Goal: Task Accomplishment & Management: Complete application form

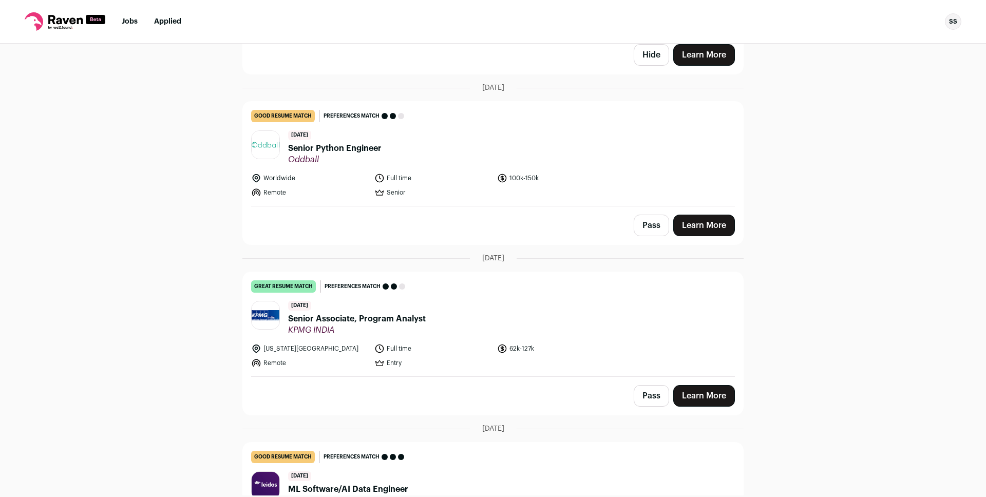
scroll to position [1082, 0]
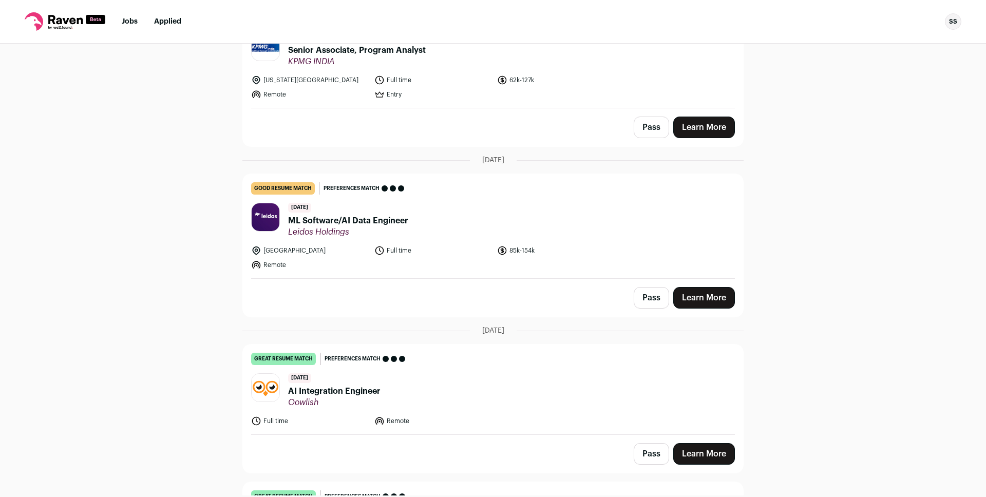
click at [367, 222] on span "ML Software/AI Data Engineer" at bounding box center [348, 221] width 120 height 12
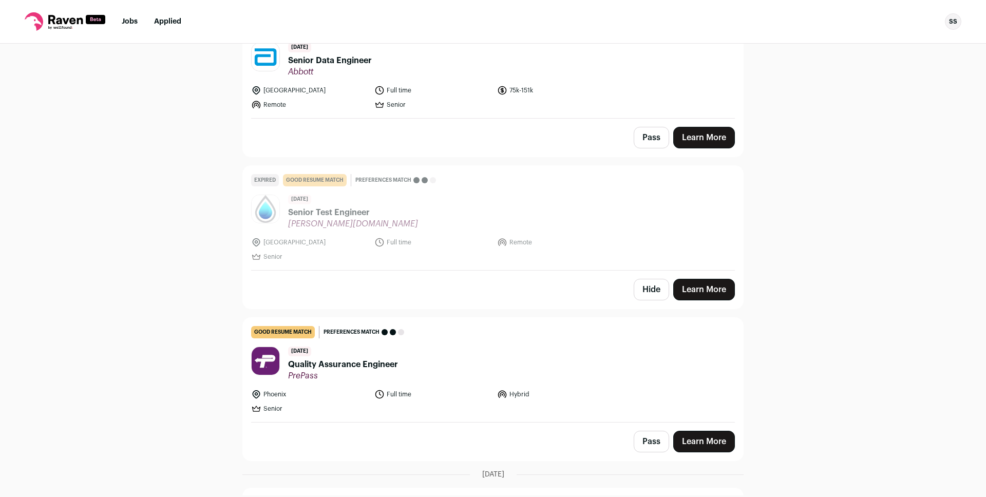
scroll to position [0, 0]
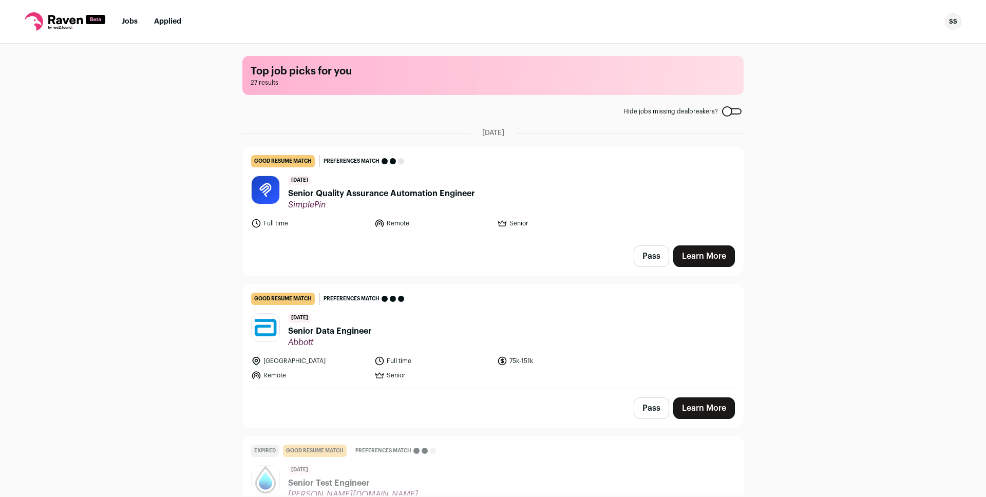
click at [382, 193] on span "Senior Quality Assurance Automation Engineer" at bounding box center [381, 193] width 187 height 12
click at [352, 329] on span "Senior Data Engineer" at bounding box center [330, 331] width 84 height 12
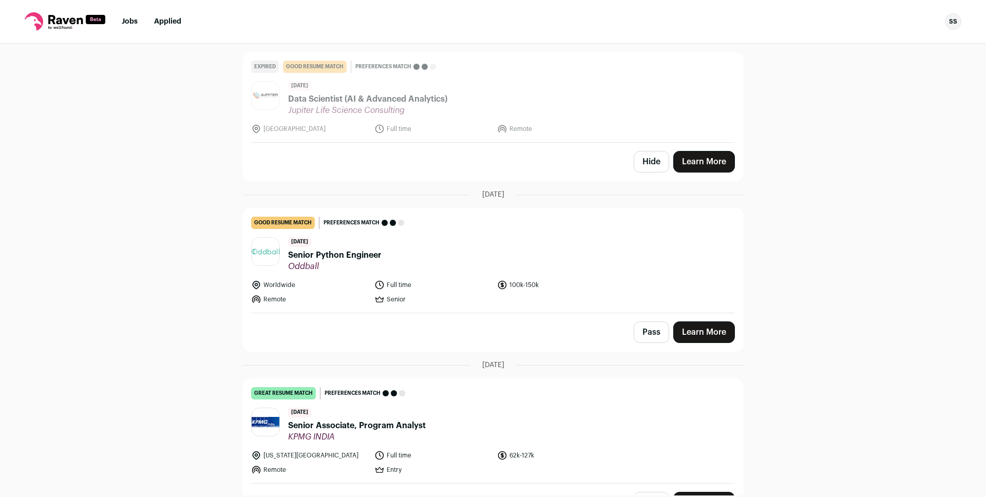
scroll to position [822, 0]
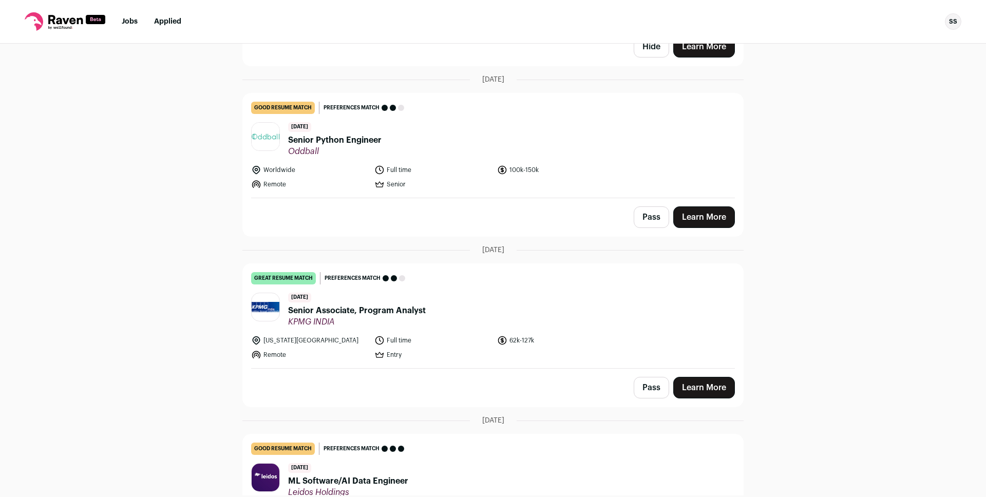
click at [363, 139] on span "Senior Python Engineer" at bounding box center [334, 140] width 93 height 12
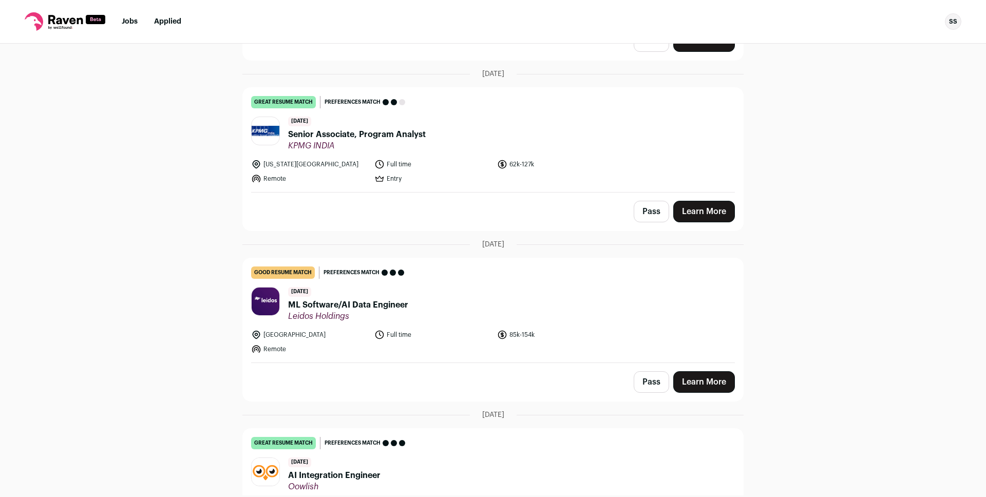
scroll to position [1114, 0]
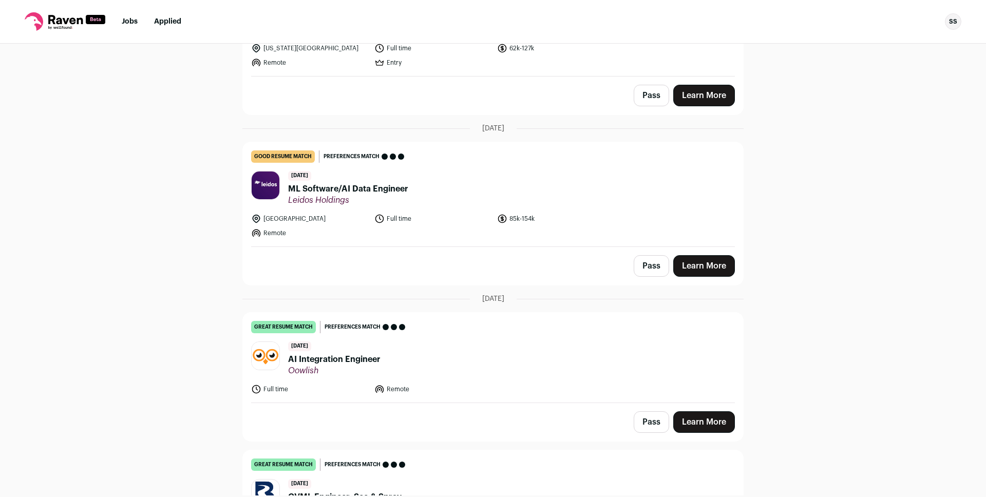
click at [359, 187] on span "ML Software/AI Data Engineer" at bounding box center [348, 189] width 120 height 12
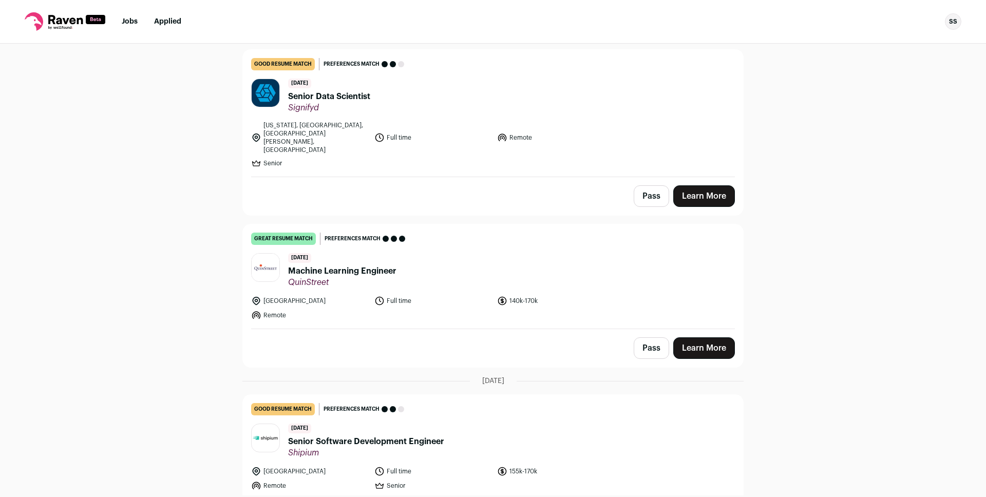
scroll to position [1620, 0]
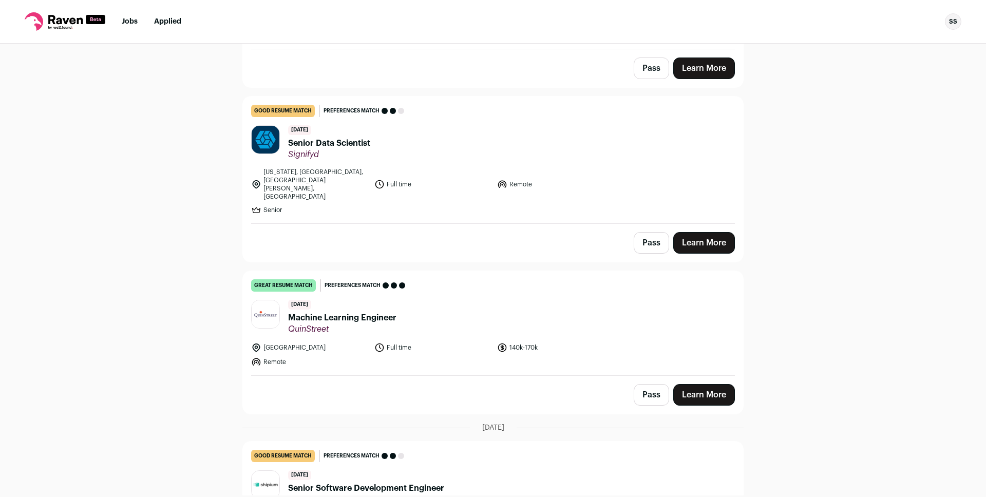
click at [352, 312] on span "Machine Learning Engineer" at bounding box center [342, 318] width 108 height 12
click at [320, 140] on span "Senior Data Scientist" at bounding box center [329, 143] width 82 height 12
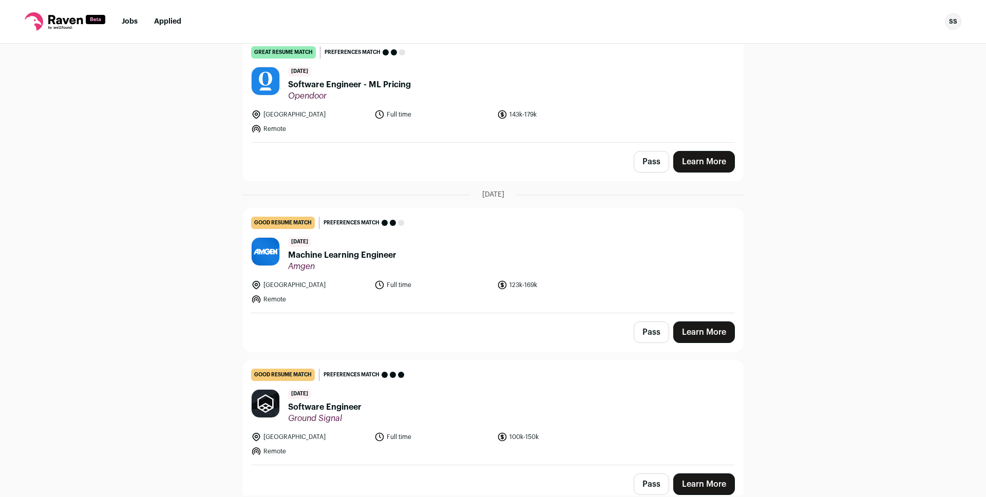
scroll to position [2184, 0]
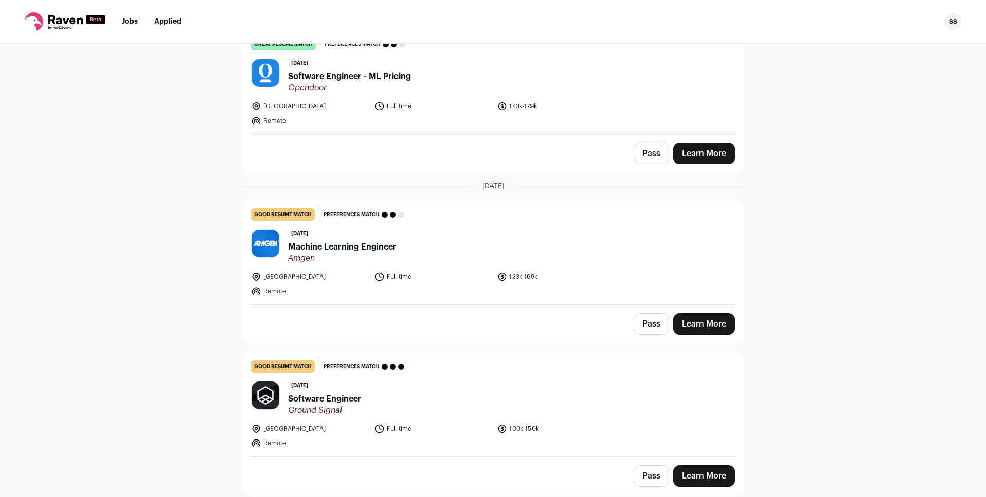
click at [375, 241] on span "Machine Learning Engineer" at bounding box center [342, 247] width 108 height 12
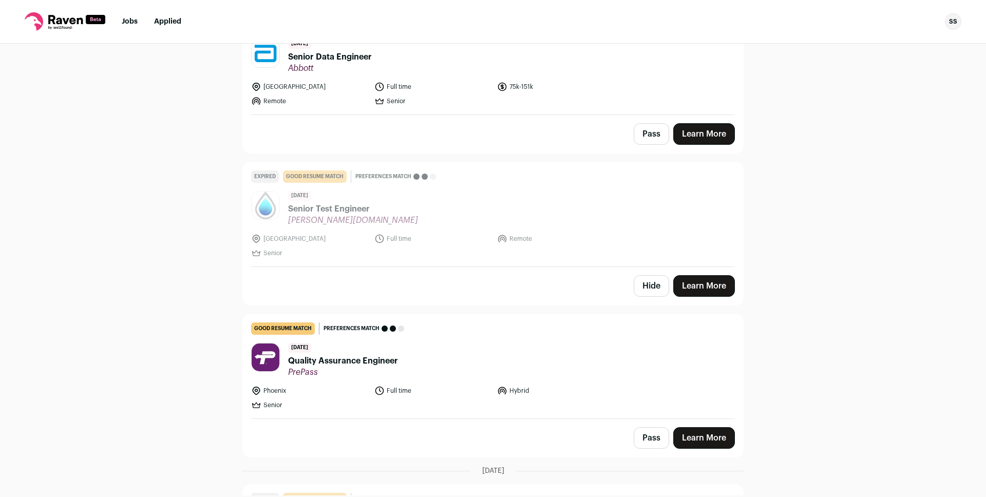
scroll to position [0, 0]
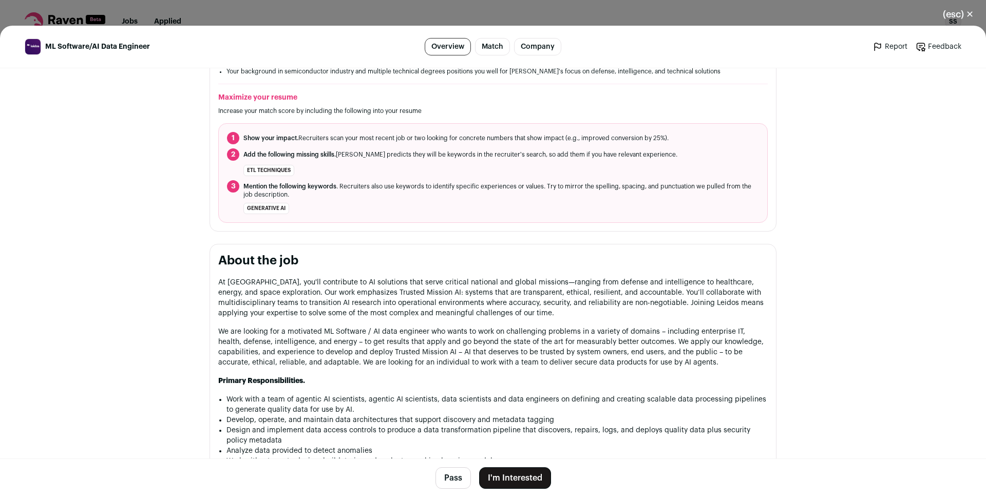
scroll to position [570, 0]
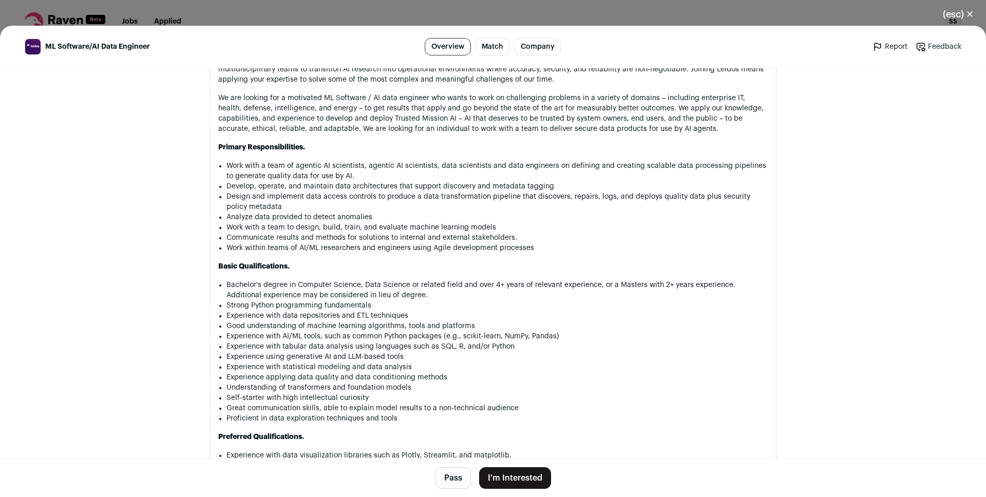
click at [295, 296] on li "Bachelor's degree in Computer Science, Data Science or related field and over 4…" at bounding box center [496, 290] width 541 height 21
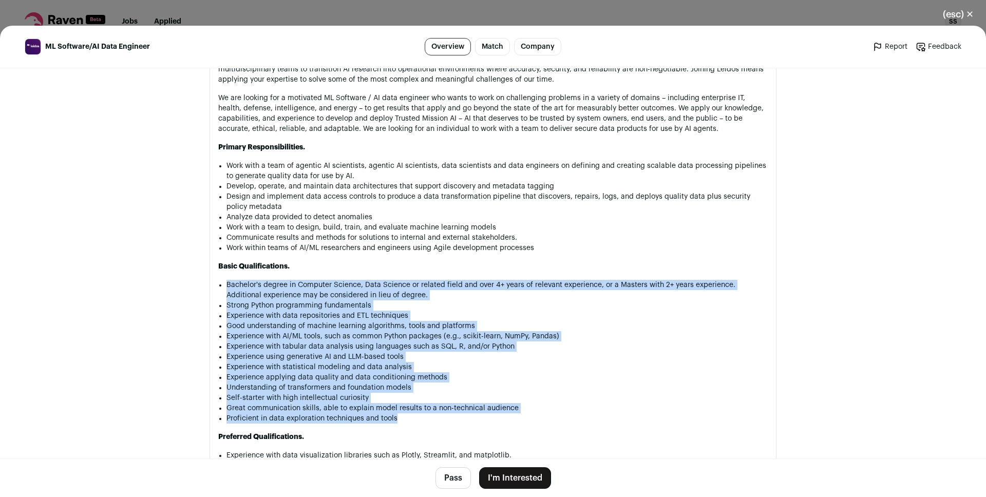
drag, startPoint x: 295, startPoint y: 296, endPoint x: 340, endPoint y: 418, distance: 130.3
click at [340, 418] on ul "Bachelor's degree in Computer Science, Data Science or related field and over 4…" at bounding box center [496, 352] width 541 height 144
click at [314, 386] on li "Understanding of transformers and foundation models" at bounding box center [496, 388] width 541 height 10
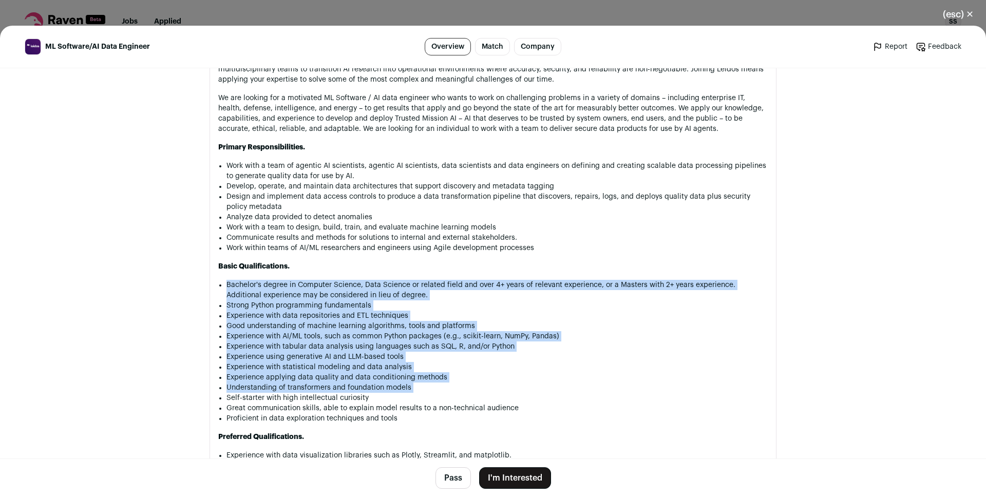
drag, startPoint x: 331, startPoint y: 400, endPoint x: 288, endPoint y: 295, distance: 113.0
click at [288, 295] on ul "Bachelor's degree in Computer Science, Data Science or related field and over 4…" at bounding box center [496, 352] width 541 height 144
click at [288, 295] on li "Bachelor's degree in Computer Science, Data Science or related field and over 4…" at bounding box center [496, 290] width 541 height 21
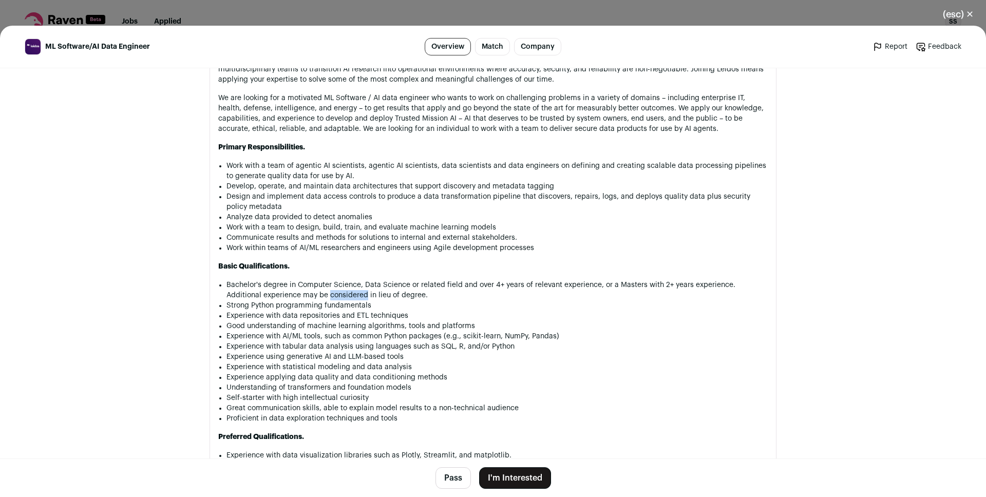
click at [288, 295] on li "Bachelor's degree in Computer Science, Data Science or related field and over 4…" at bounding box center [496, 290] width 541 height 21
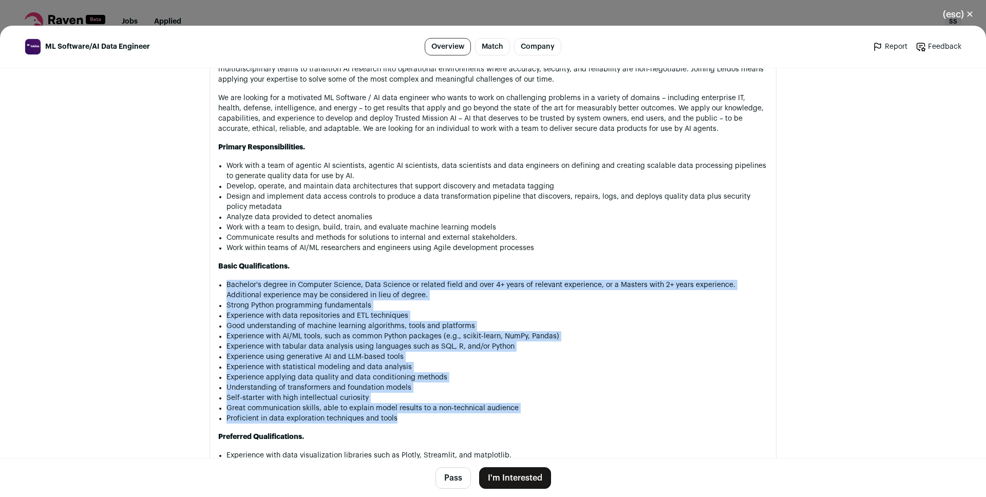
drag, startPoint x: 288, startPoint y: 295, endPoint x: 316, endPoint y: 416, distance: 124.4
click at [316, 416] on ul "Bachelor's degree in Computer Science, Data Science or related field and over 4…" at bounding box center [496, 352] width 541 height 144
click at [307, 401] on ul "Bachelor's degree in Computer Science, Data Science or related field and over 4…" at bounding box center [496, 352] width 541 height 144
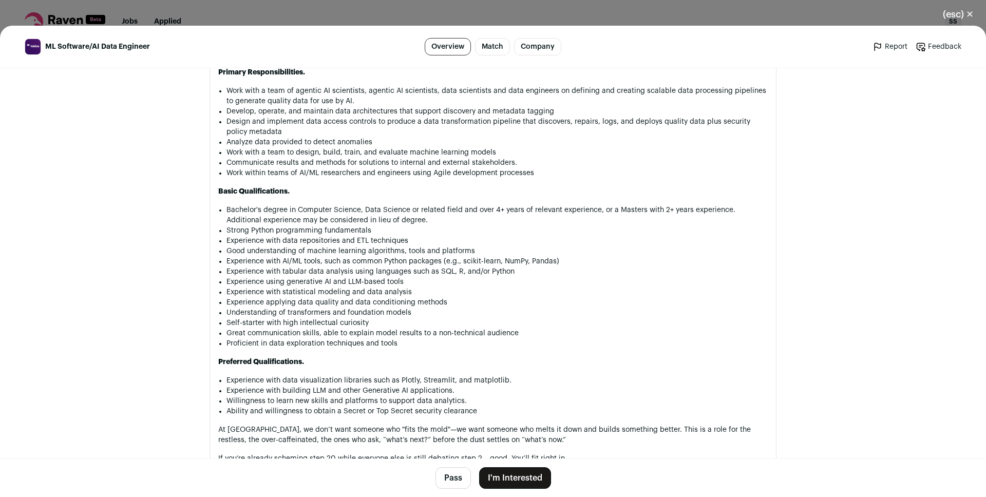
scroll to position [653, 0]
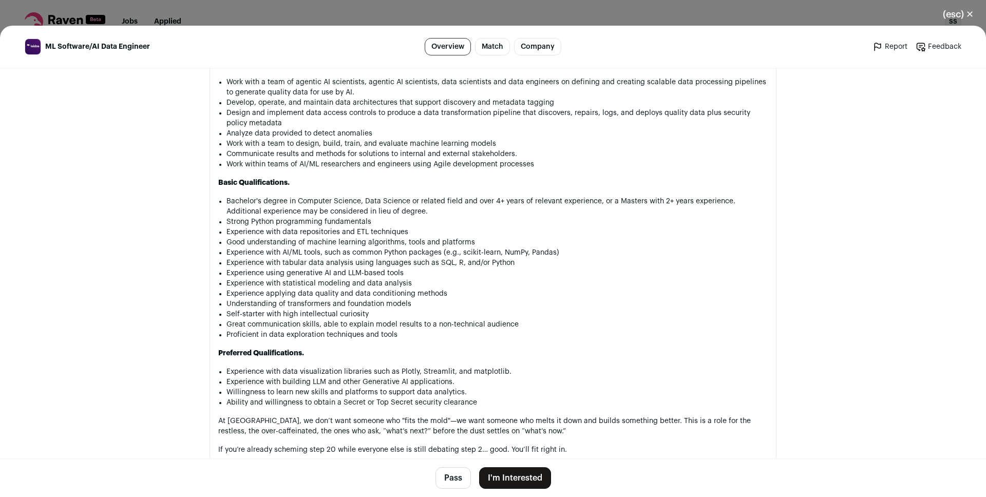
click at [505, 473] on button "I'm Interested" at bounding box center [515, 478] width 72 height 22
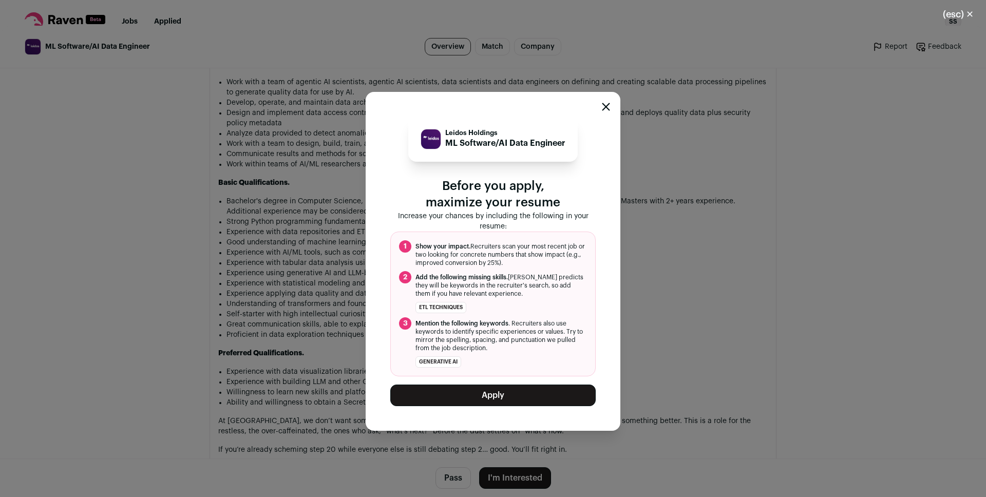
click at [498, 390] on button "Apply" at bounding box center [492, 396] width 205 height 22
